Goal: Task Accomplishment & Management: Use online tool/utility

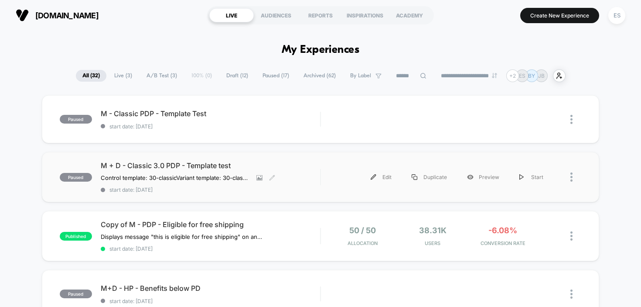
click at [197, 163] on span "M + D - Classic 3.0 PDP - Template test" at bounding box center [211, 165] width 220 height 9
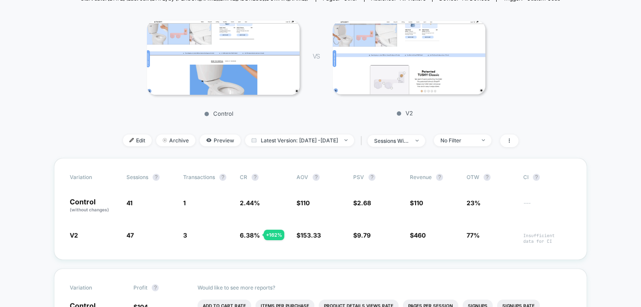
scroll to position [110, 0]
click at [203, 138] on span "Preview" at bounding box center [220, 139] width 41 height 12
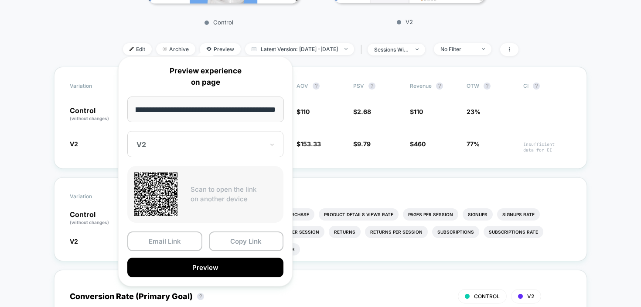
scroll to position [209, 0]
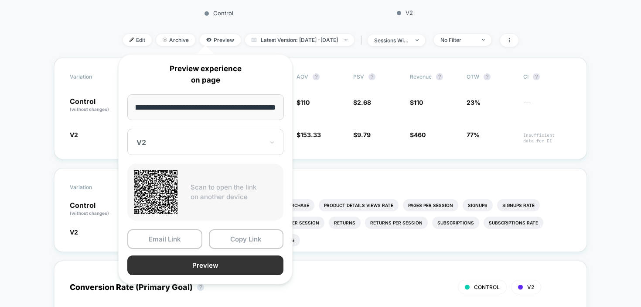
click at [225, 260] on button "Preview" at bounding box center [205, 265] width 156 height 20
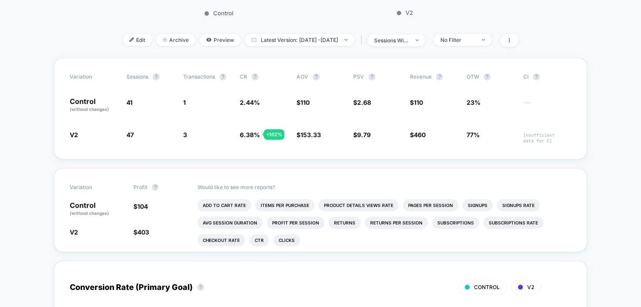
scroll to position [0, 0]
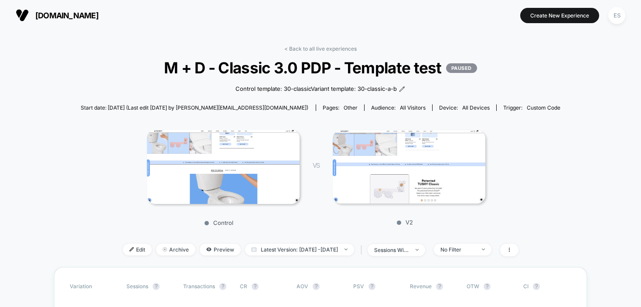
click at [75, 19] on span "[DOMAIN_NAME]" at bounding box center [66, 15] width 63 height 9
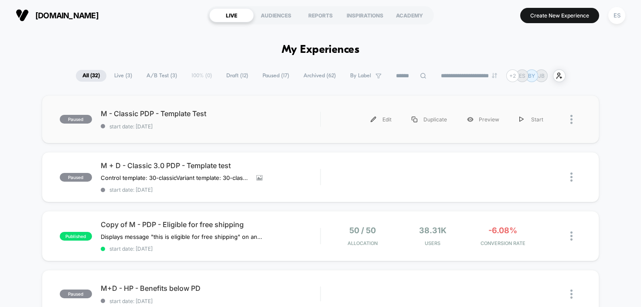
click at [167, 102] on div "paused M - Classic PDP - Template Test start date: [DATE] Edit Duplicate Previe…" at bounding box center [321, 119] width 558 height 48
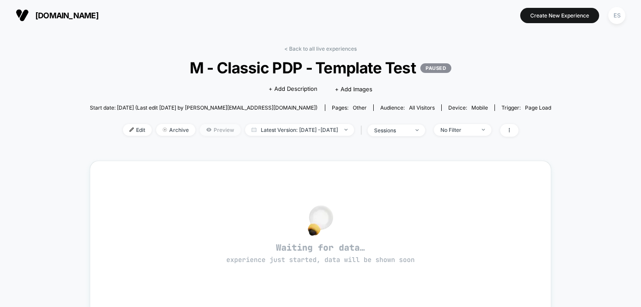
click at [210, 132] on span "Preview" at bounding box center [220, 130] width 41 height 12
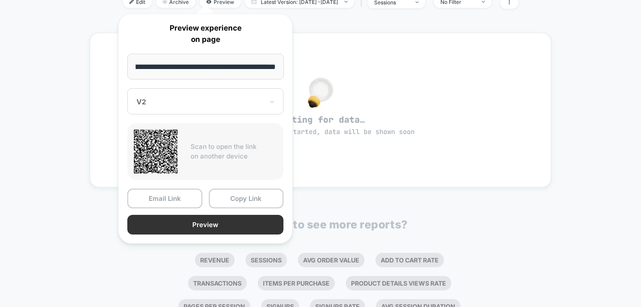
scroll to position [135, 0]
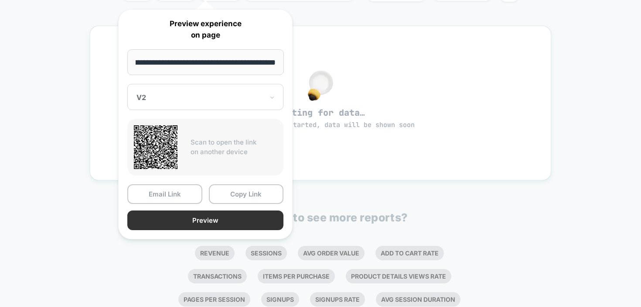
click at [198, 226] on button "Preview" at bounding box center [205, 220] width 156 height 20
